Goal: Find specific page/section: Find specific page/section

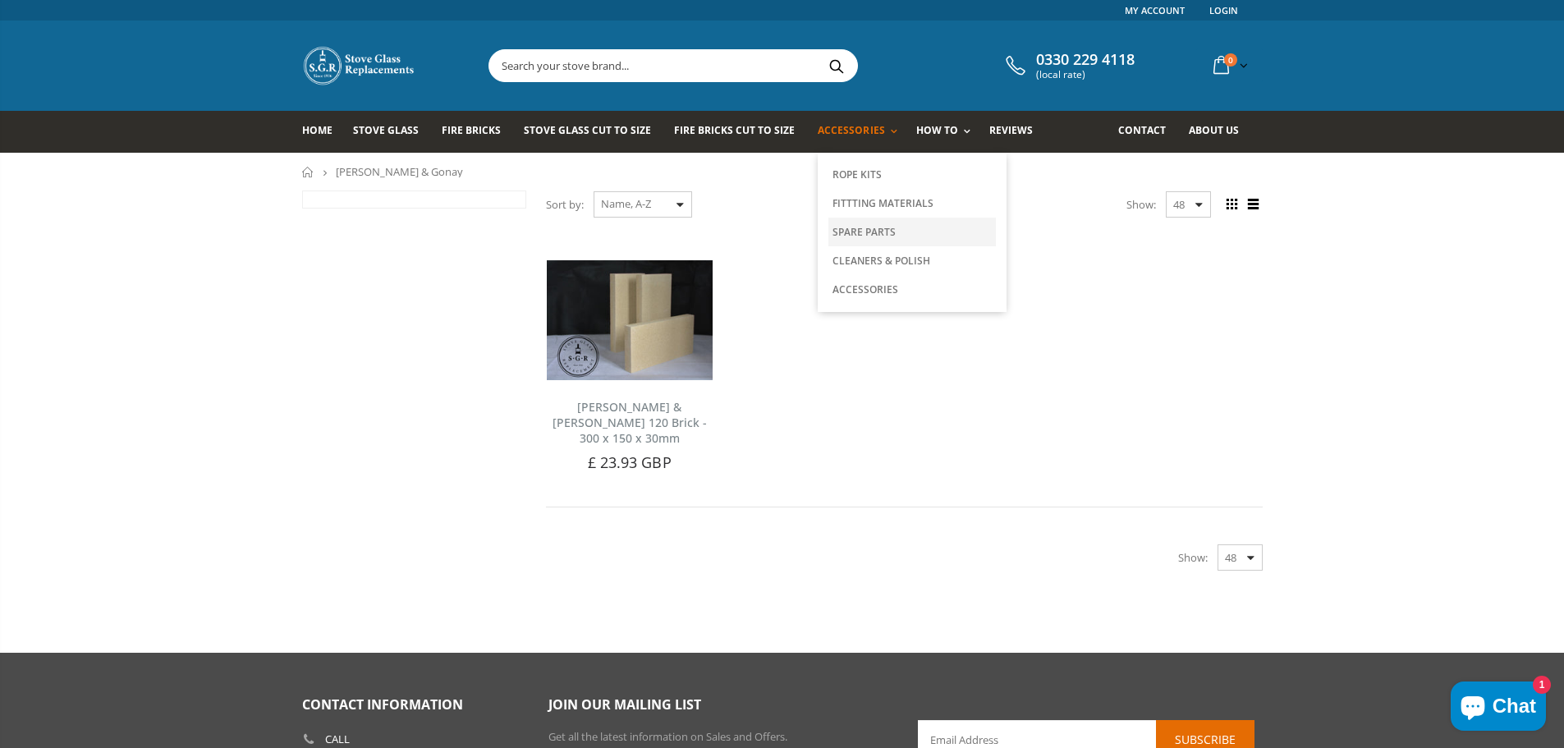
click at [855, 227] on link "Spare Parts" at bounding box center [911, 232] width 167 height 29
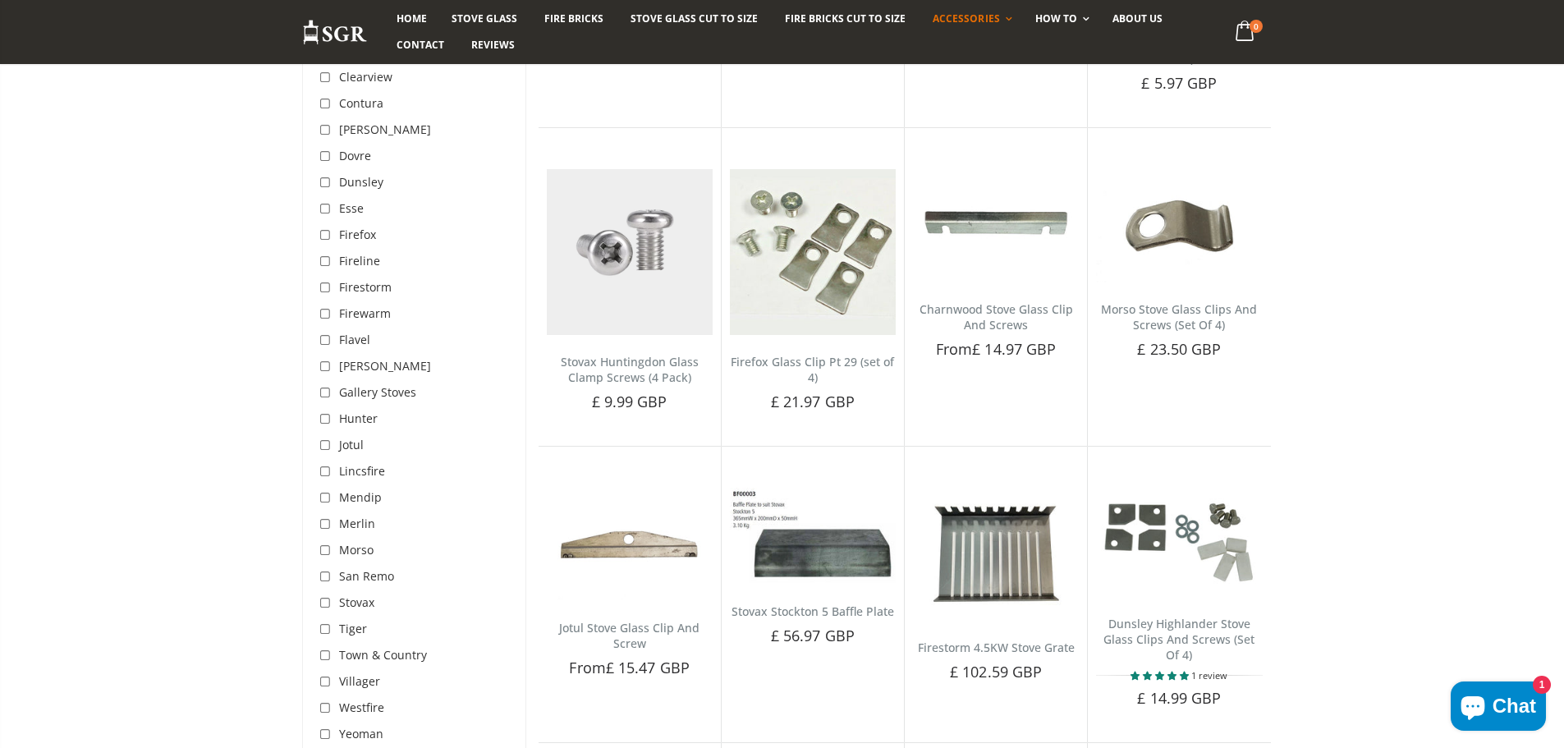
scroll to position [1442, 0]
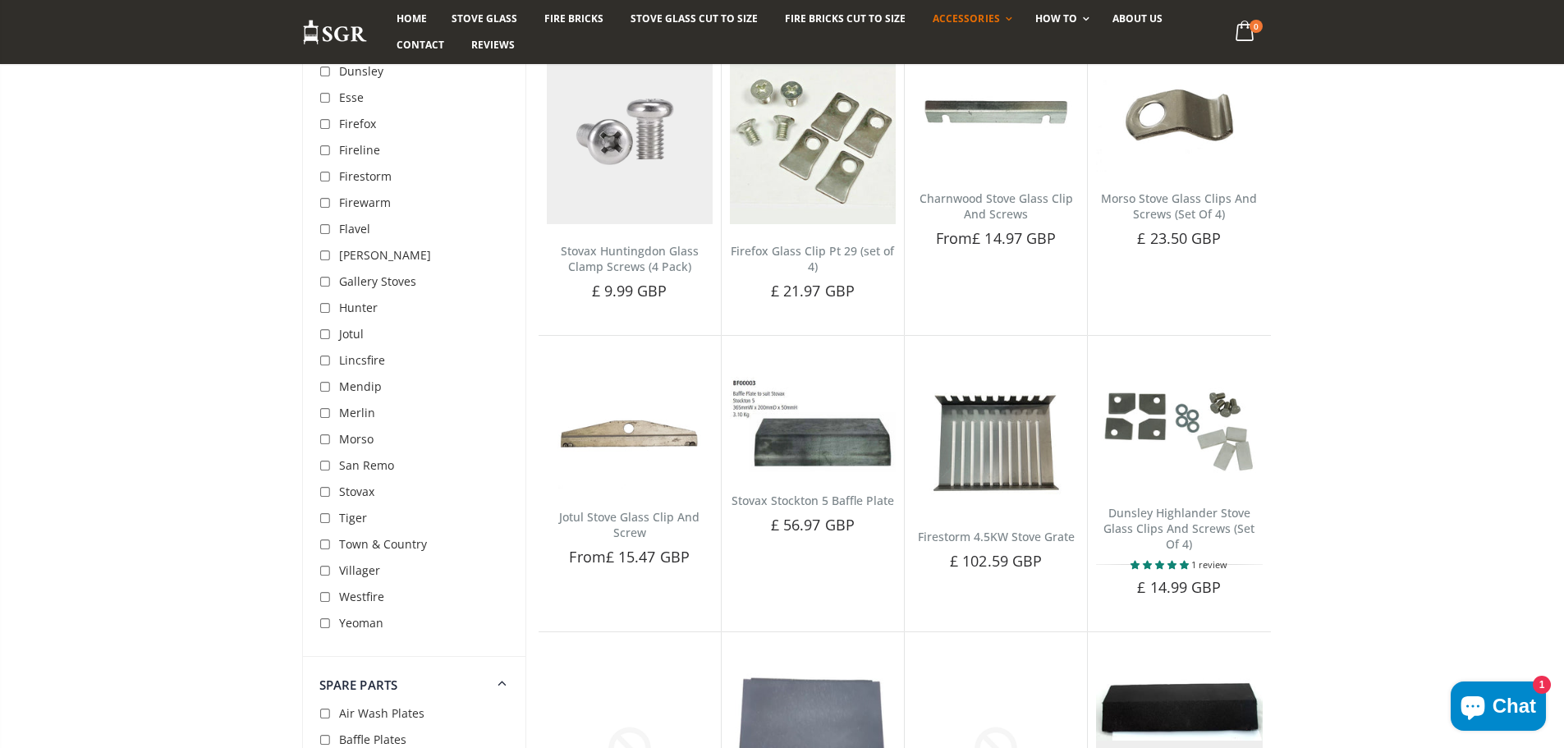
click at [323, 334] on input "checkbox" at bounding box center [327, 335] width 16 height 16
checkbox input "true"
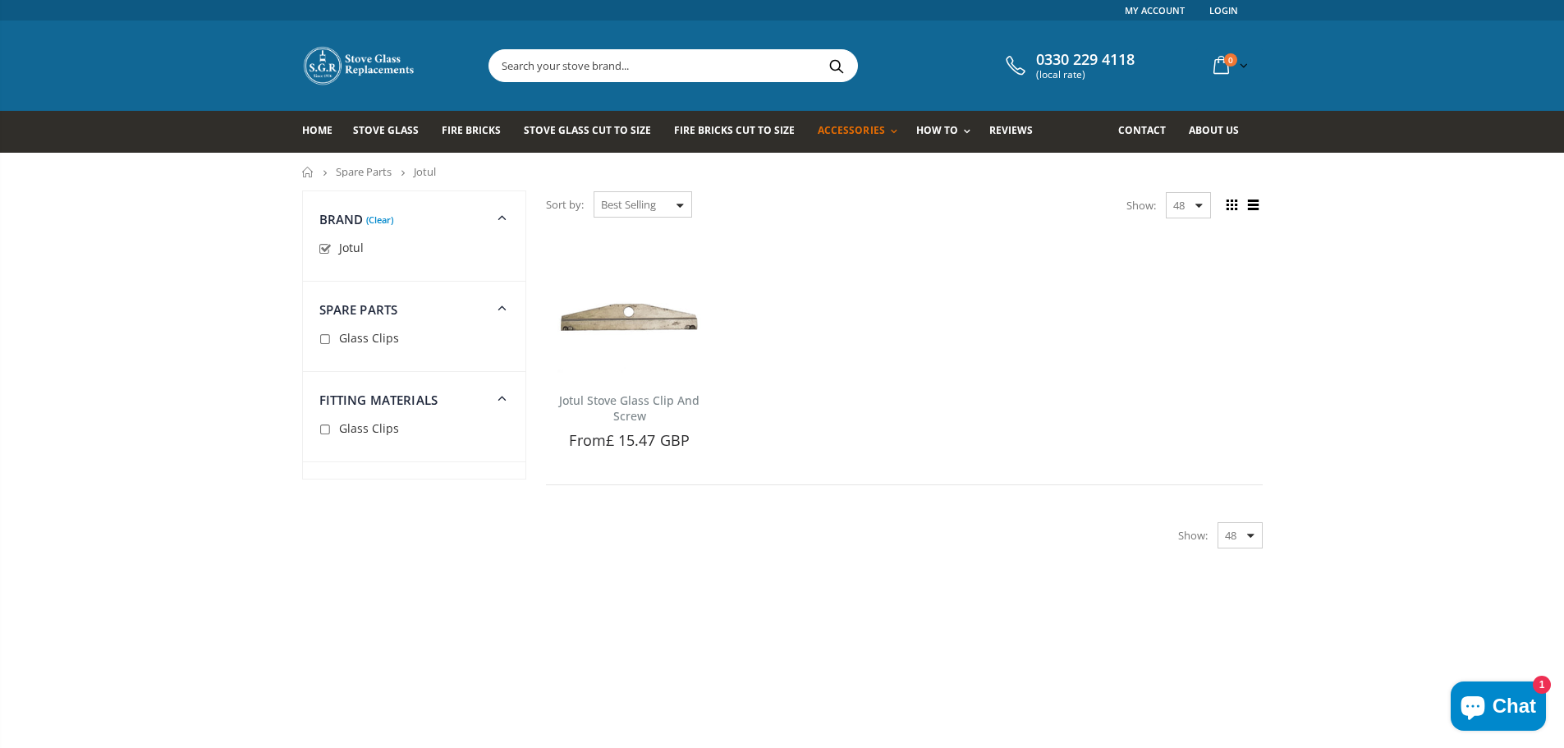
click at [574, 71] on input "text" at bounding box center [765, 65] width 552 height 31
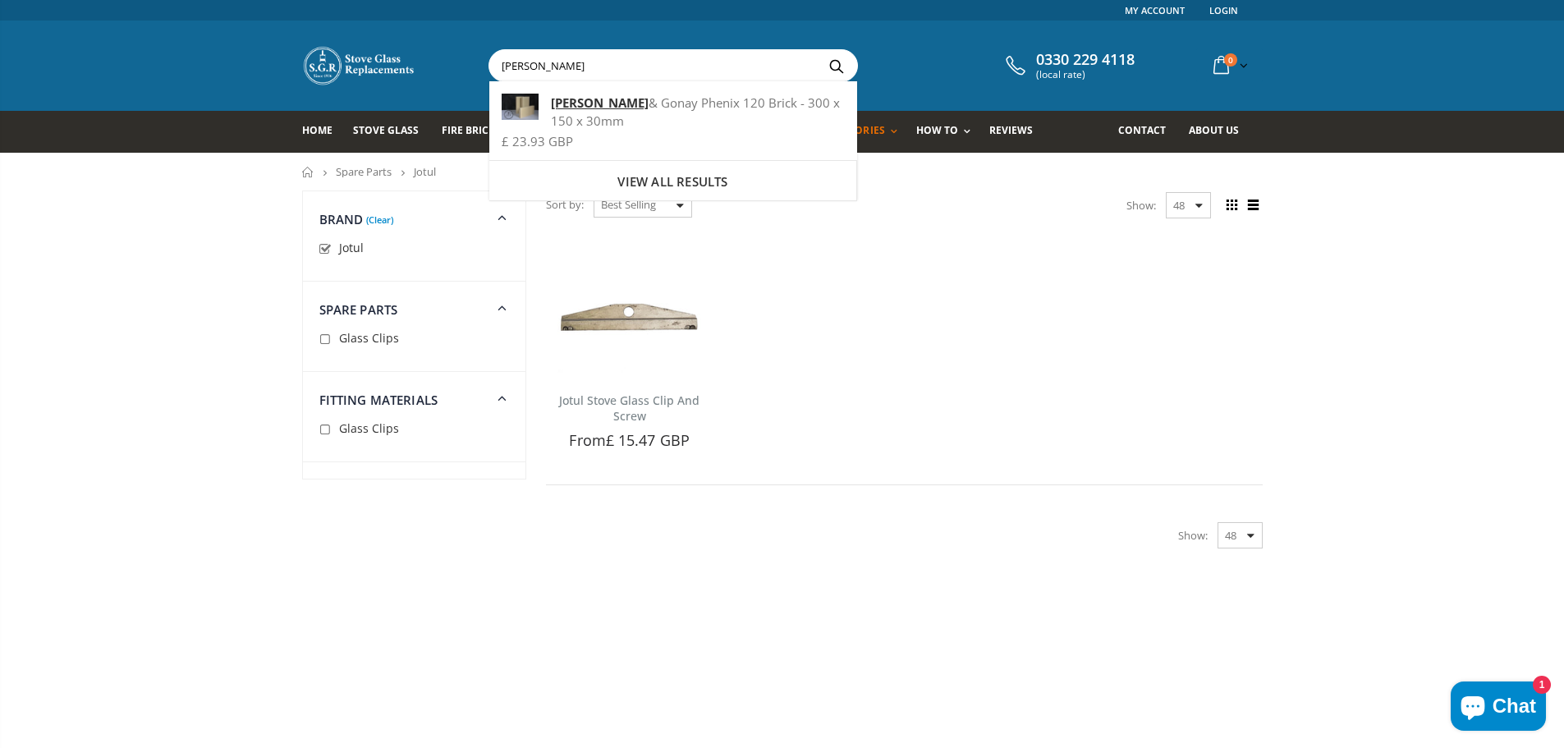
type input "[PERSON_NAME]"
click at [819, 50] on button "Search" at bounding box center [837, 65] width 37 height 31
